Goal: Information Seeking & Learning: Check status

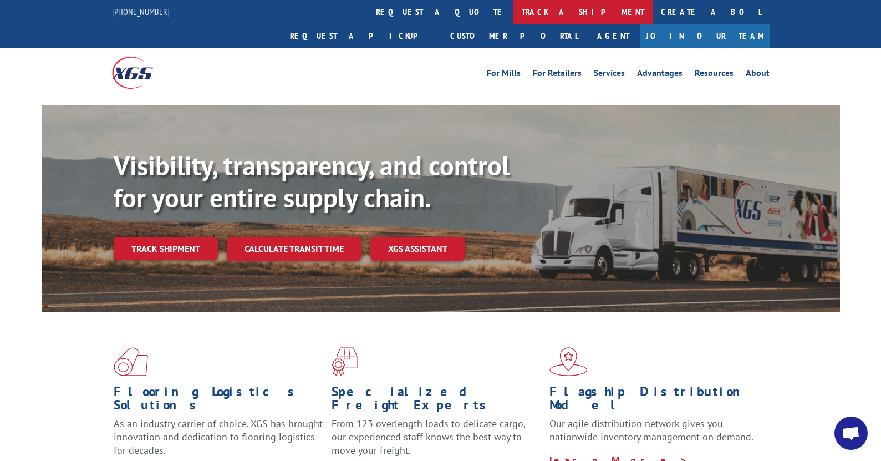
click at [513, 14] on link "track a shipment" at bounding box center [582, 12] width 139 height 24
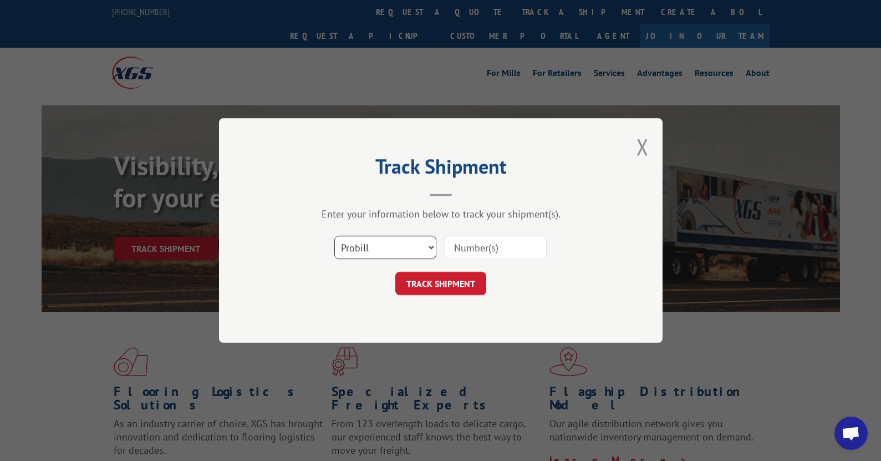
click at [430, 249] on select "Select category... Probill BOL PO" at bounding box center [385, 247] width 102 height 23
select select "bol"
click at [334, 236] on select "Select category... Probill BOL PO" at bounding box center [385, 247] width 102 height 23
click at [480, 252] on input at bounding box center [496, 247] width 102 height 23
type input "74931"
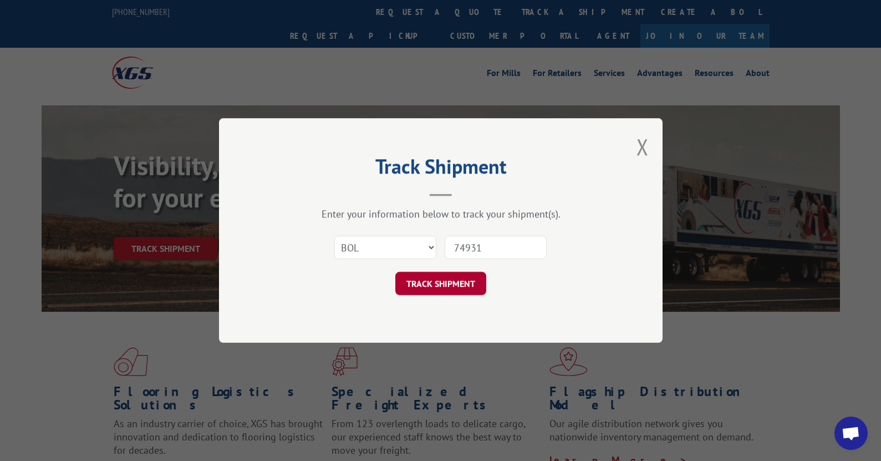
click at [455, 282] on button "TRACK SHIPMENT" at bounding box center [440, 283] width 91 height 23
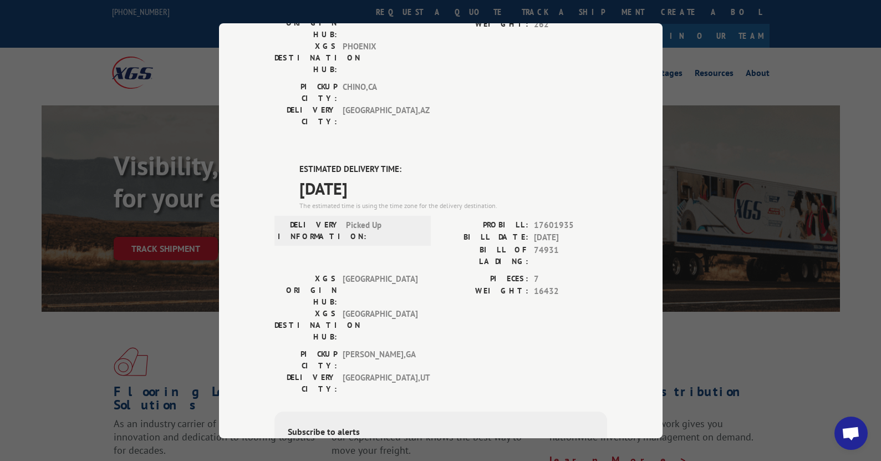
scroll to position [441, 0]
drag, startPoint x: 529, startPoint y: 108, endPoint x: 573, endPoint y: 106, distance: 44.4
click at [573, 221] on span "17601935" at bounding box center [570, 227] width 73 height 13
copy span "17601935"
